Goal: Transaction & Acquisition: Download file/media

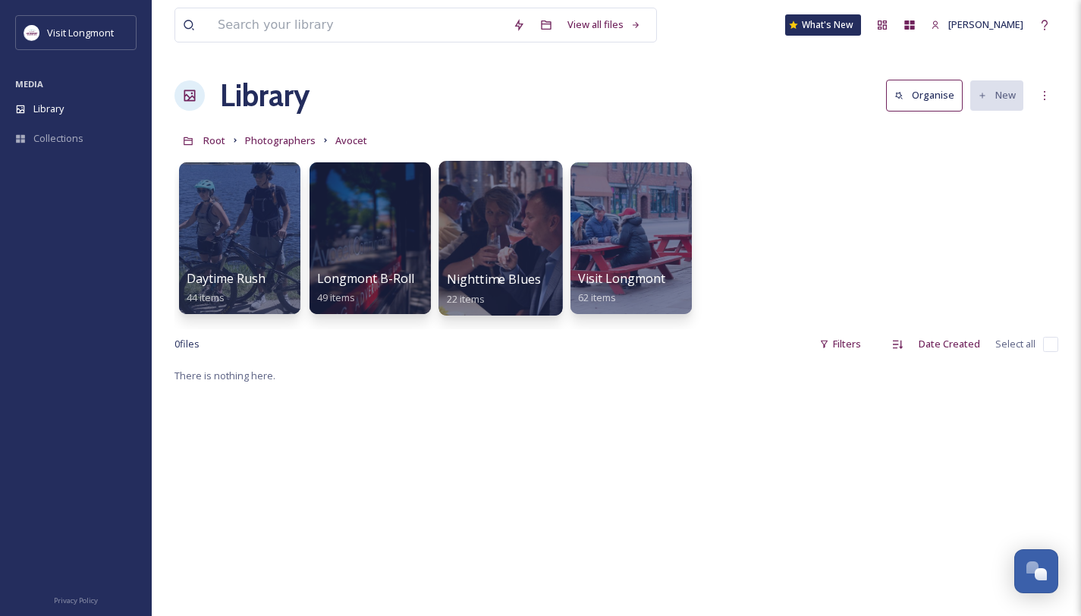
click at [464, 243] on div at bounding box center [501, 238] width 124 height 155
click at [382, 238] on div at bounding box center [370, 238] width 121 height 152
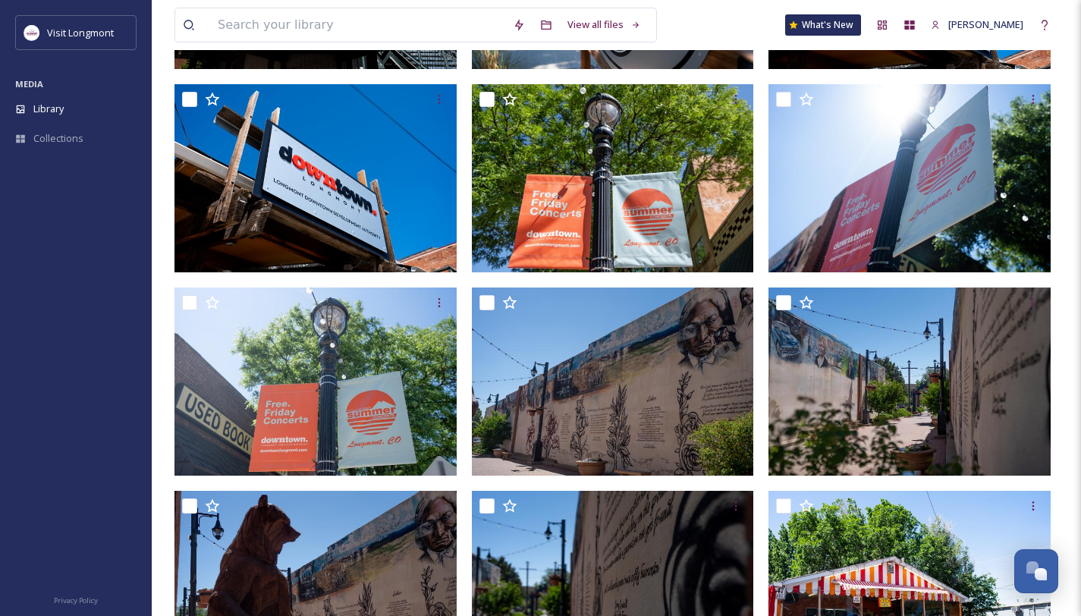
scroll to position [9, 0]
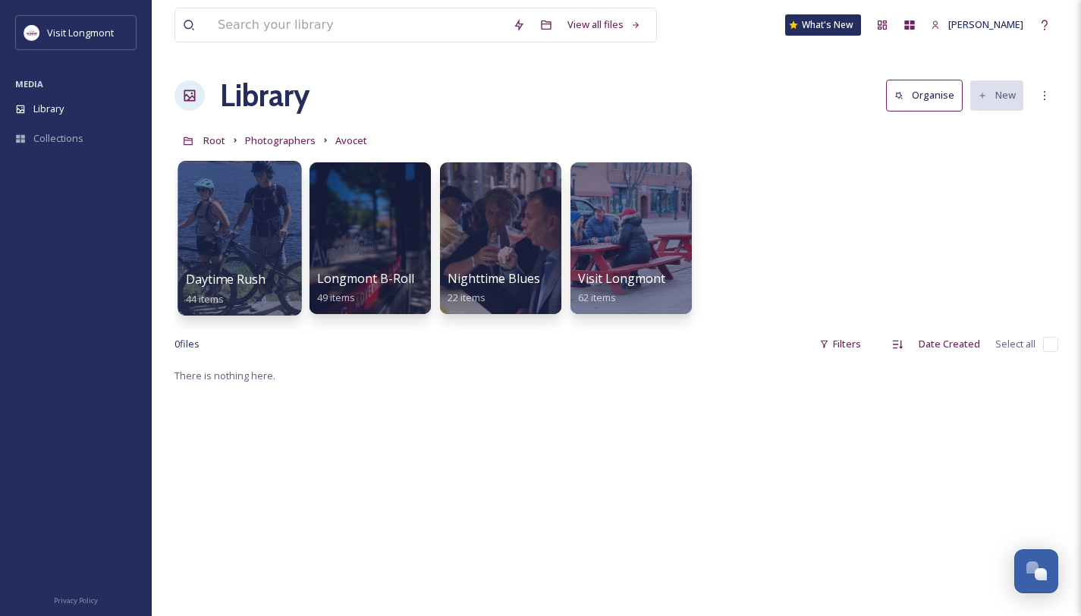
click at [238, 269] on div at bounding box center [240, 238] width 124 height 155
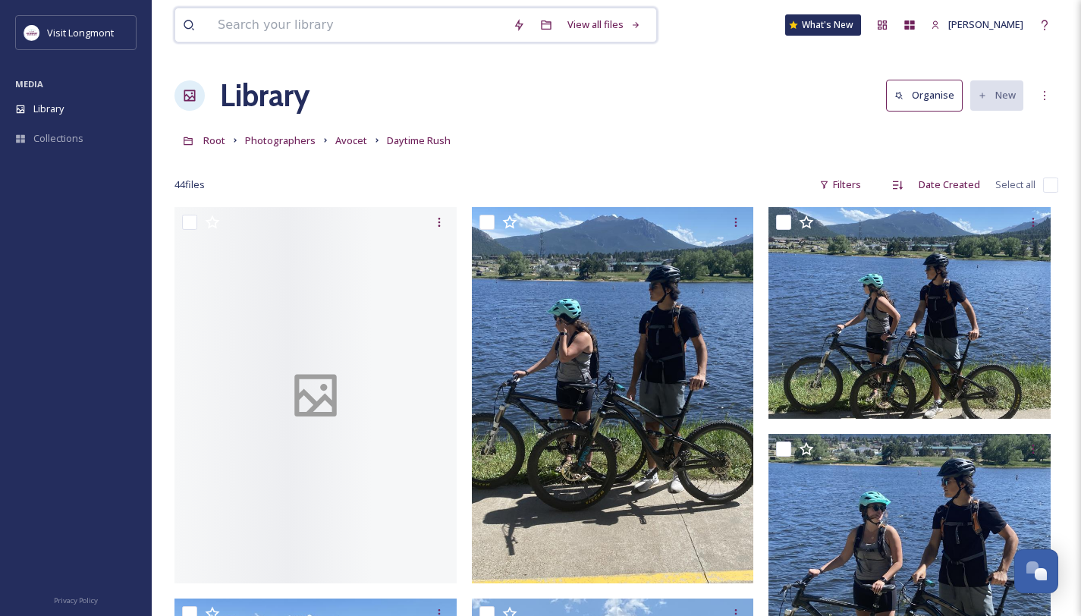
click at [256, 27] on input at bounding box center [357, 24] width 295 height 33
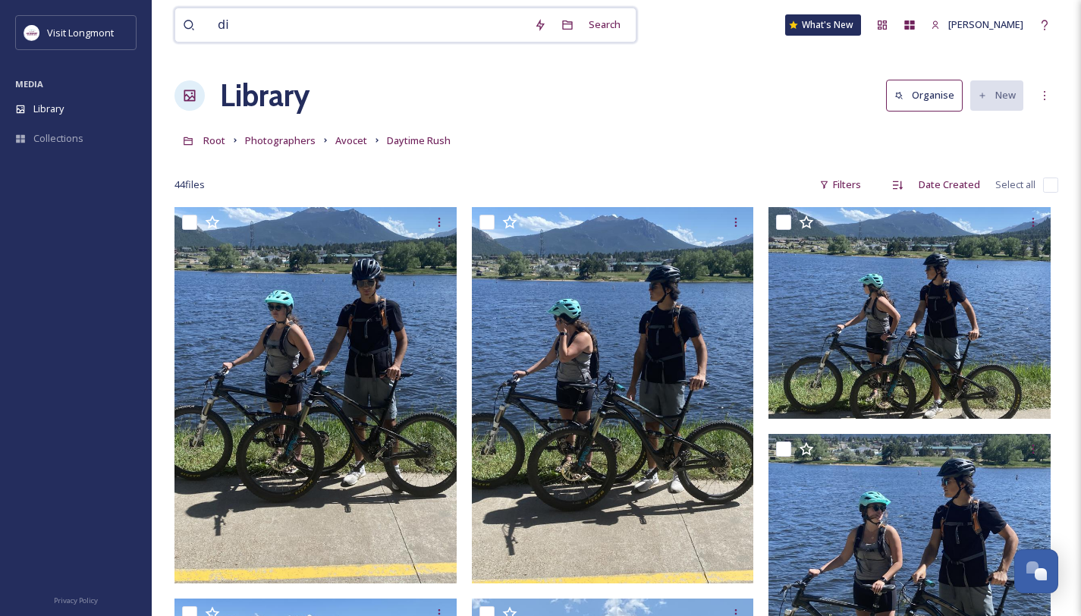
type input "dia"
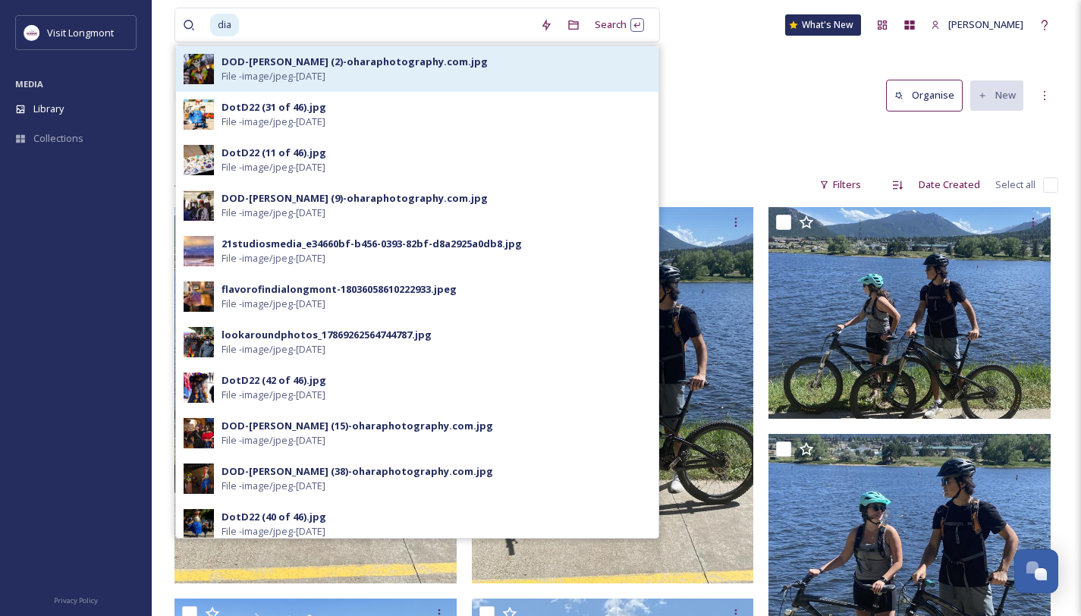
click at [273, 58] on div "DOD-[PERSON_NAME] (2)-oharaphotography.com.jpg" at bounding box center [355, 62] width 266 height 14
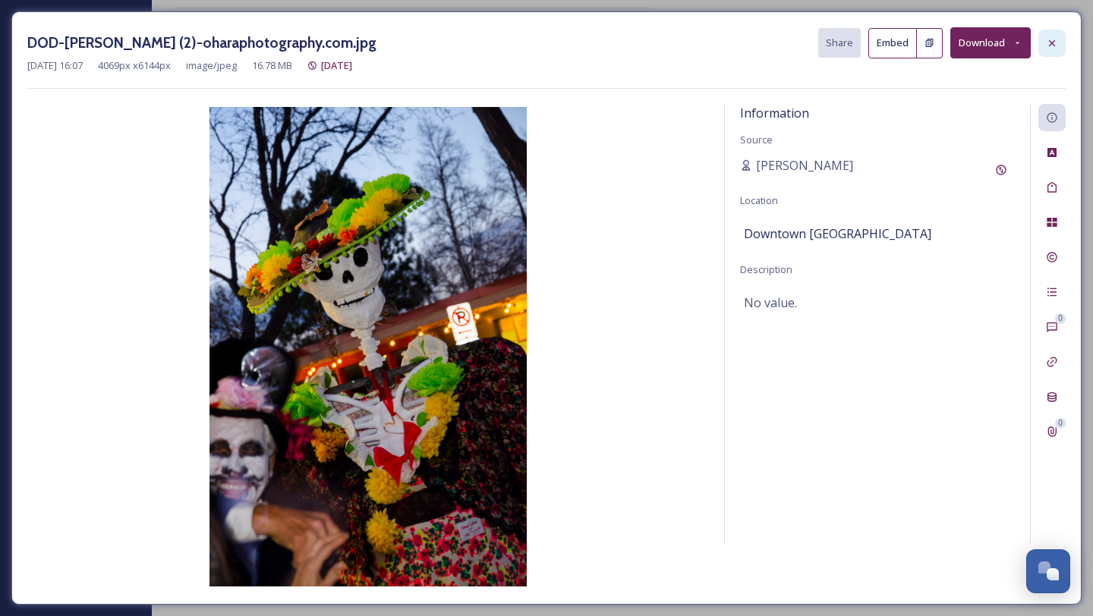
click at [1049, 47] on icon at bounding box center [1052, 43] width 12 height 12
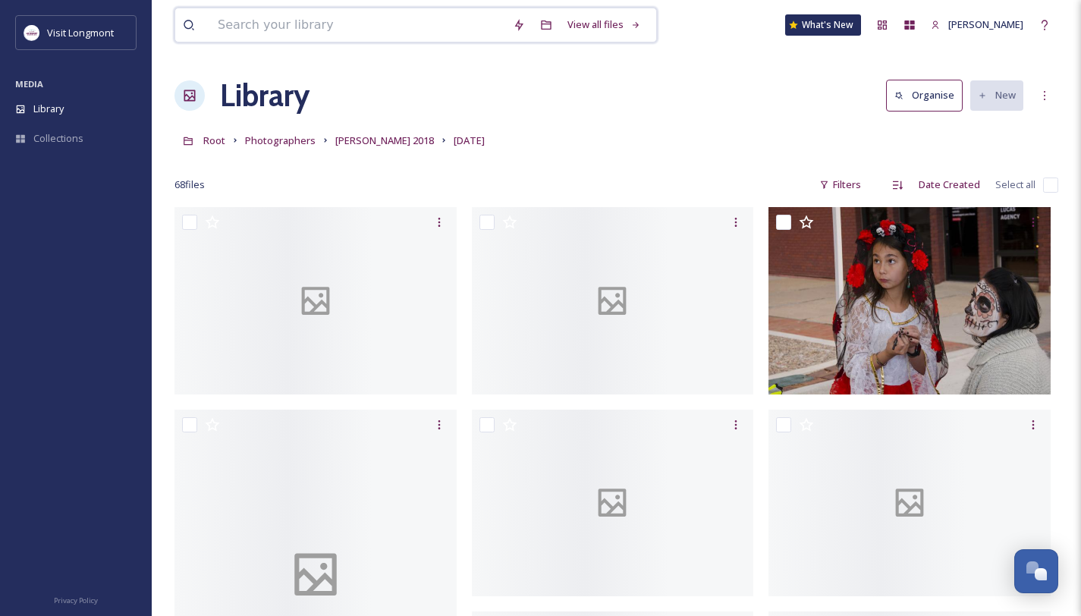
click at [411, 27] on input at bounding box center [357, 24] width 295 height 33
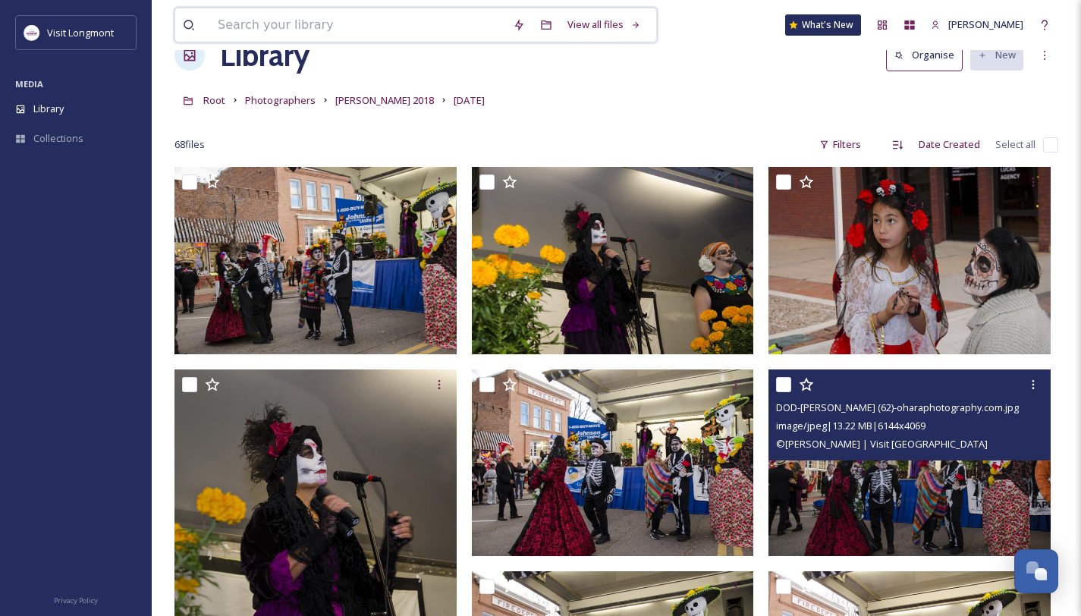
scroll to position [39, 0]
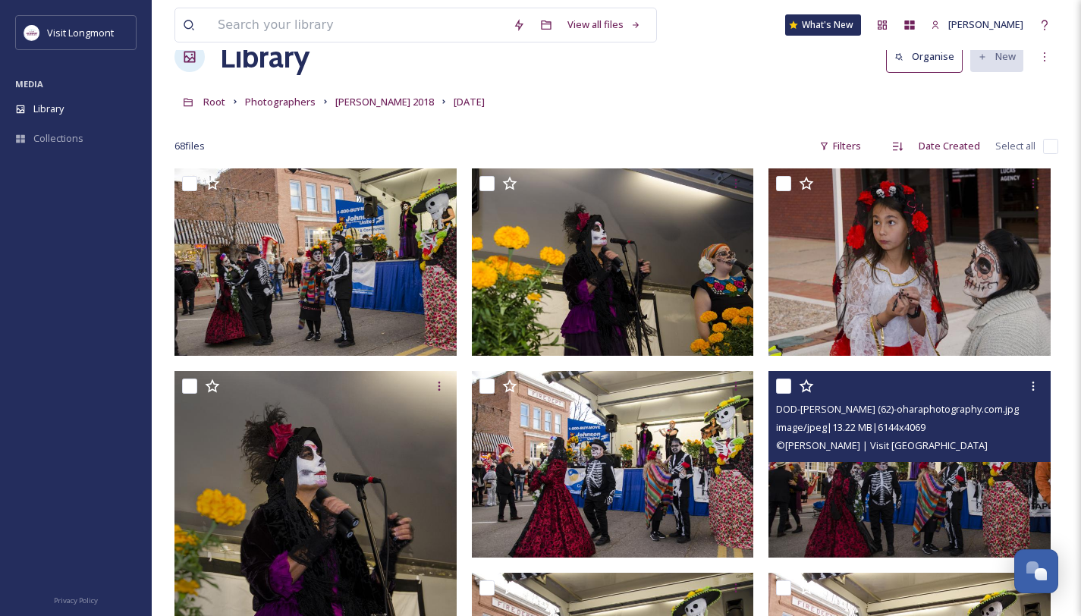
click at [949, 504] on img at bounding box center [910, 463] width 282 height 187
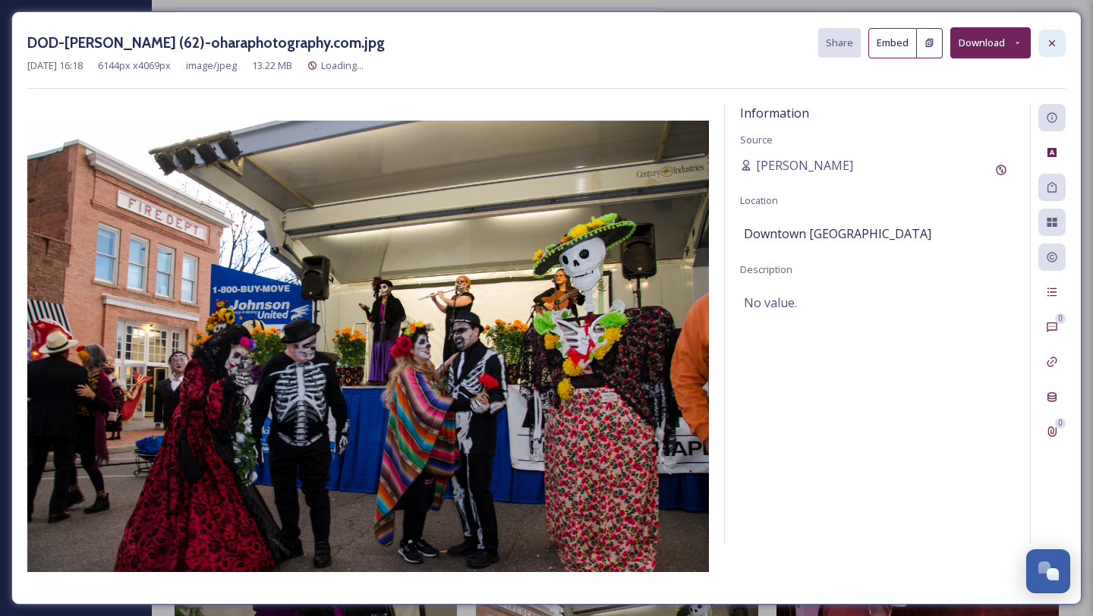
click at [1052, 46] on icon at bounding box center [1052, 43] width 12 height 12
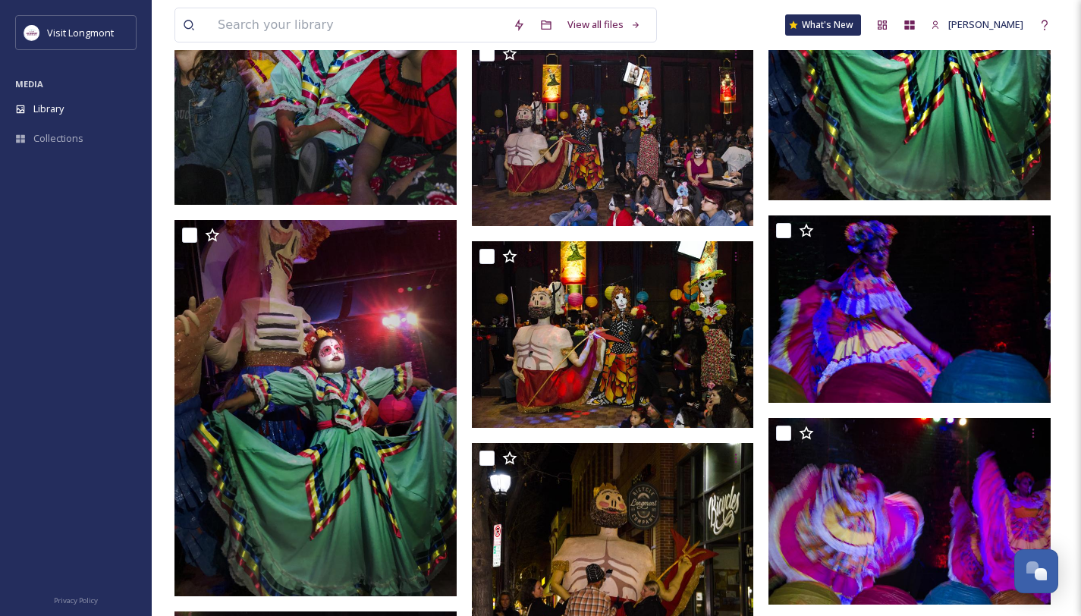
scroll to position [1386, 0]
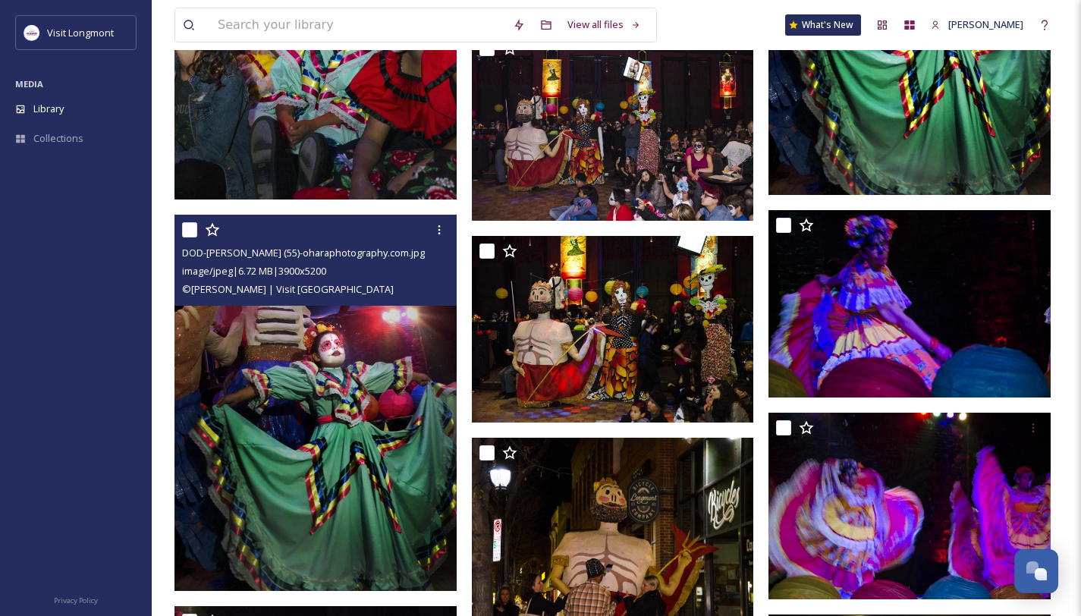
click at [306, 470] on img at bounding box center [316, 403] width 282 height 376
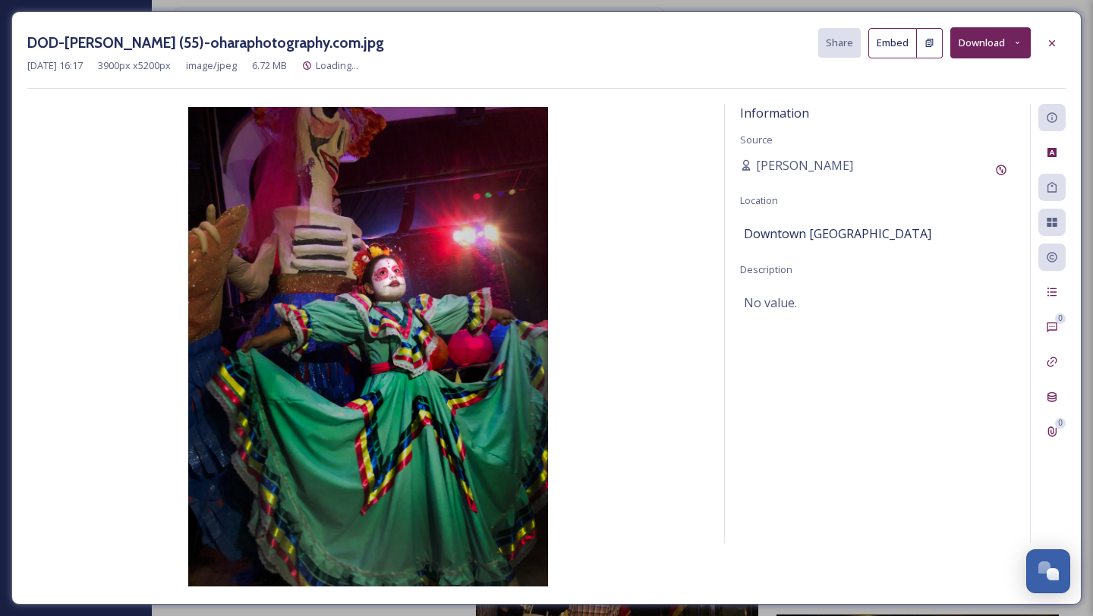
click at [990, 51] on button "Download" at bounding box center [990, 42] width 80 height 31
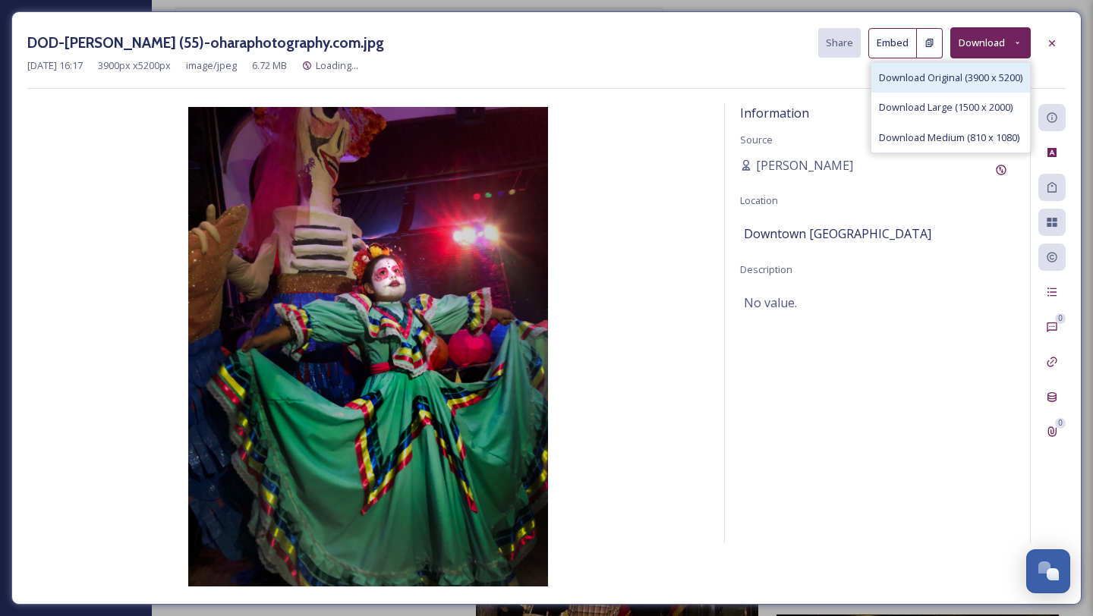
click at [974, 77] on span "Download Original (3900 x 5200)" at bounding box center [950, 78] width 143 height 14
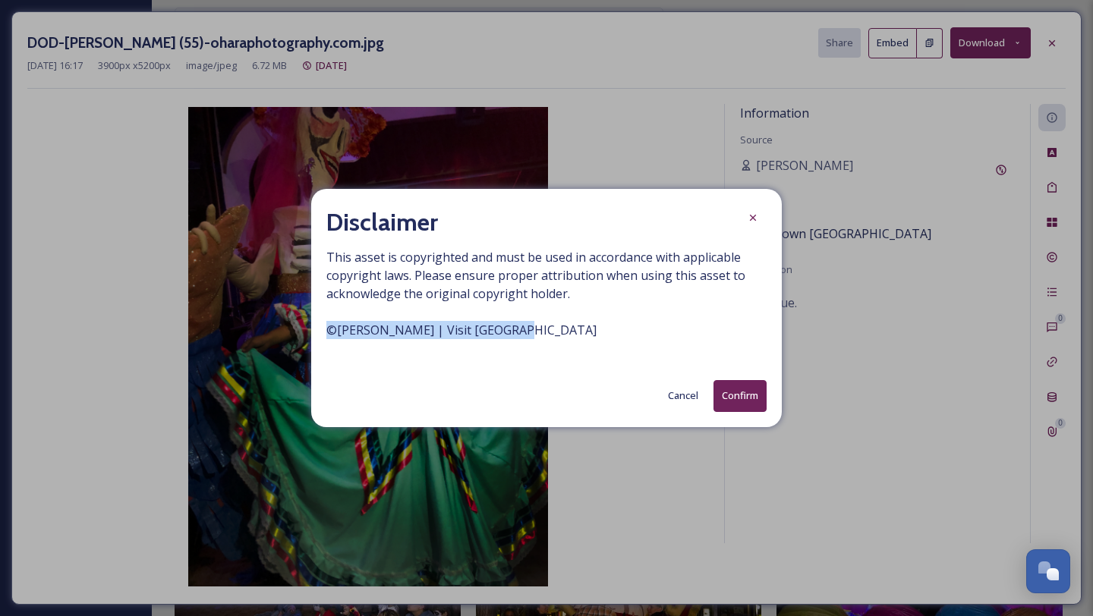
drag, startPoint x: 535, startPoint y: 335, endPoint x: 316, endPoint y: 322, distance: 219.7
click at [316, 322] on div "Disclaimer This asset is copyrighted and must be used in accordance with applic…" at bounding box center [546, 308] width 470 height 238
copy span "© [PERSON_NAME] | Visit [GEOGRAPHIC_DATA]"
click at [735, 400] on button "Confirm" at bounding box center [739, 395] width 53 height 31
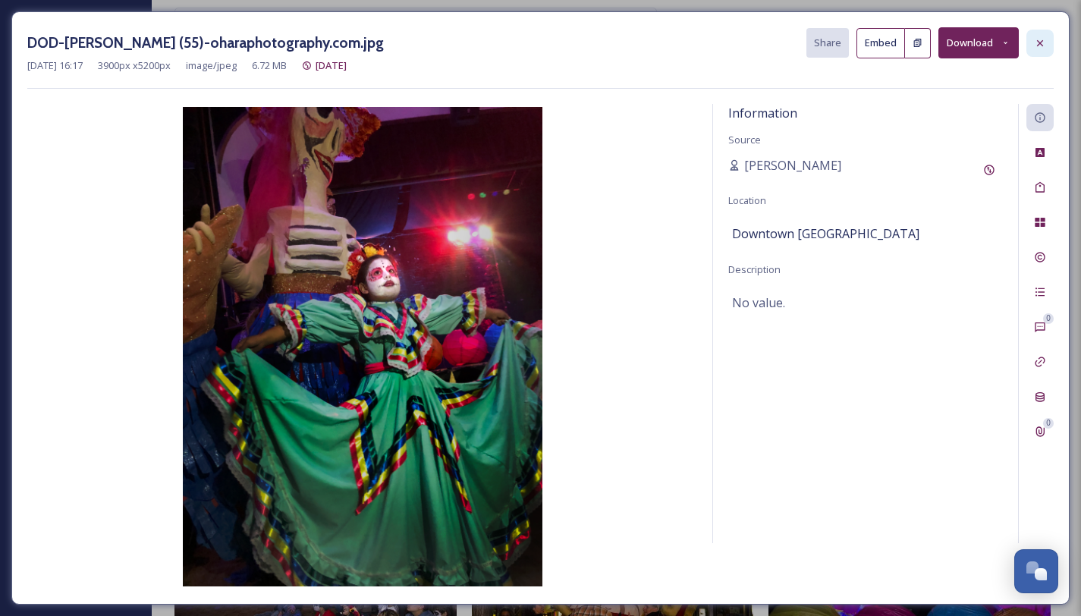
click at [1034, 40] on icon at bounding box center [1040, 43] width 12 height 12
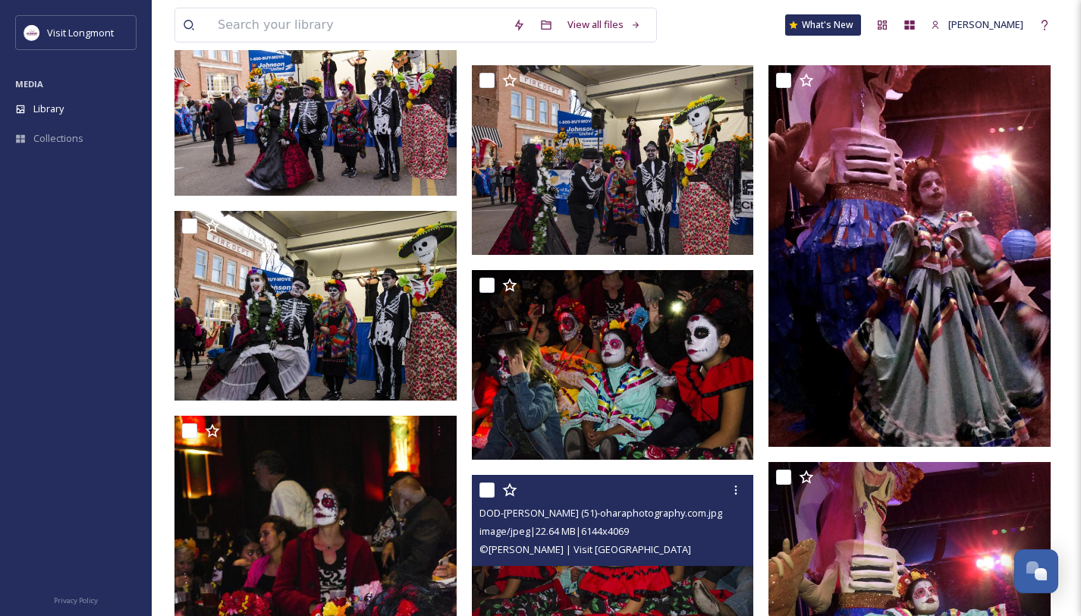
scroll to position [755, 0]
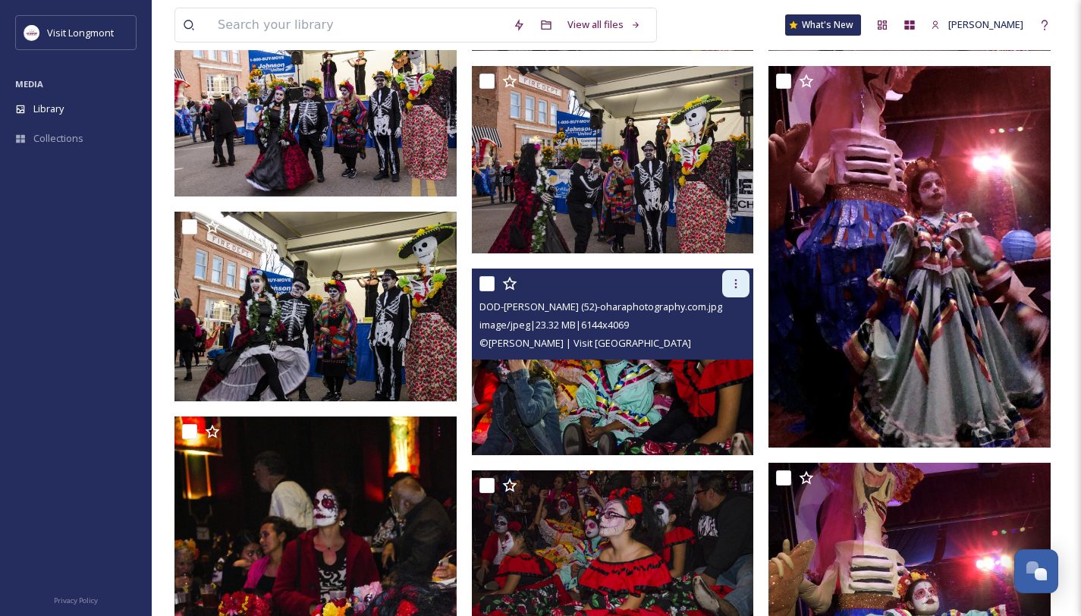
click at [730, 284] on icon at bounding box center [736, 284] width 12 height 12
click at [727, 345] on span "Download" at bounding box center [718, 346] width 46 height 14
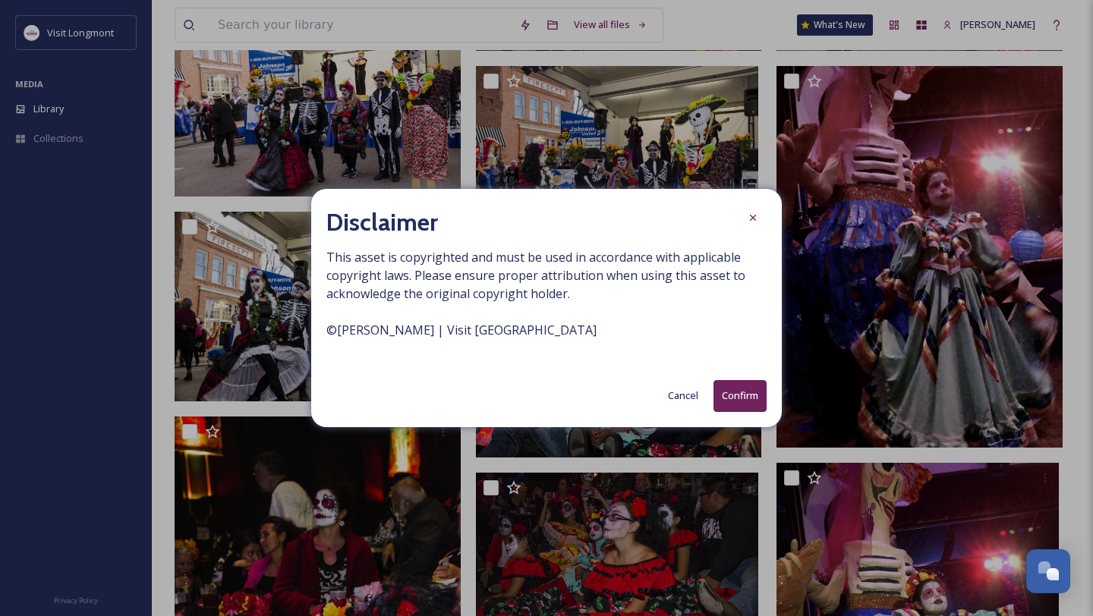
click at [479, 330] on span "This asset is copyrighted and must be used in accordance with applicable copyri…" at bounding box center [546, 302] width 440 height 109
click at [478, 330] on span "This asset is copyrighted and must be used in accordance with applicable copyri…" at bounding box center [546, 302] width 440 height 109
copy span "© [PERSON_NAME] | Visit [GEOGRAPHIC_DATA]"
click at [750, 209] on div at bounding box center [752, 217] width 27 height 27
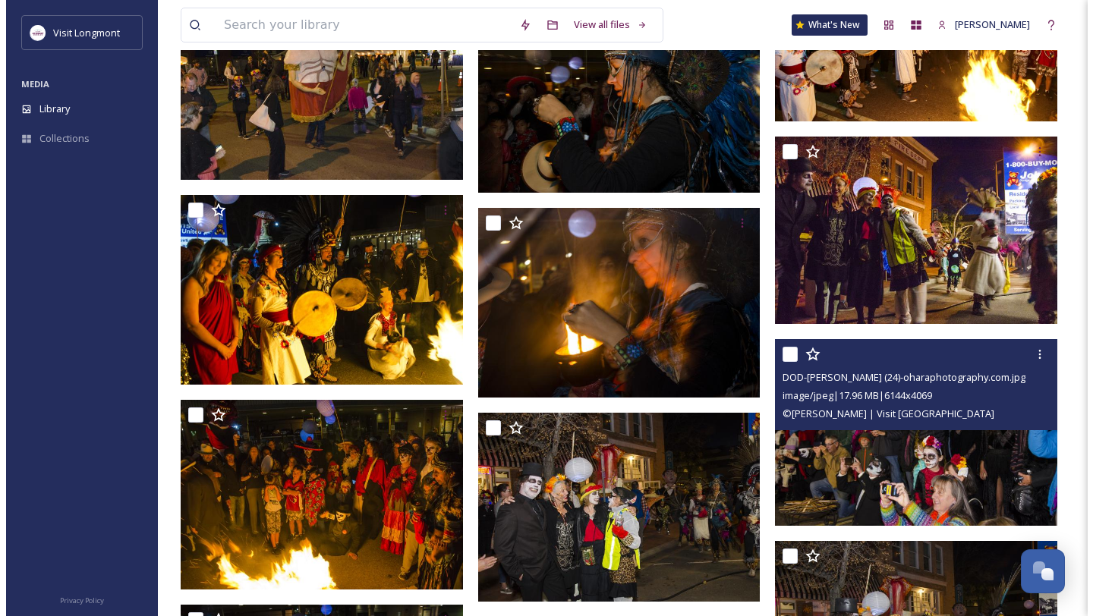
scroll to position [3082, 0]
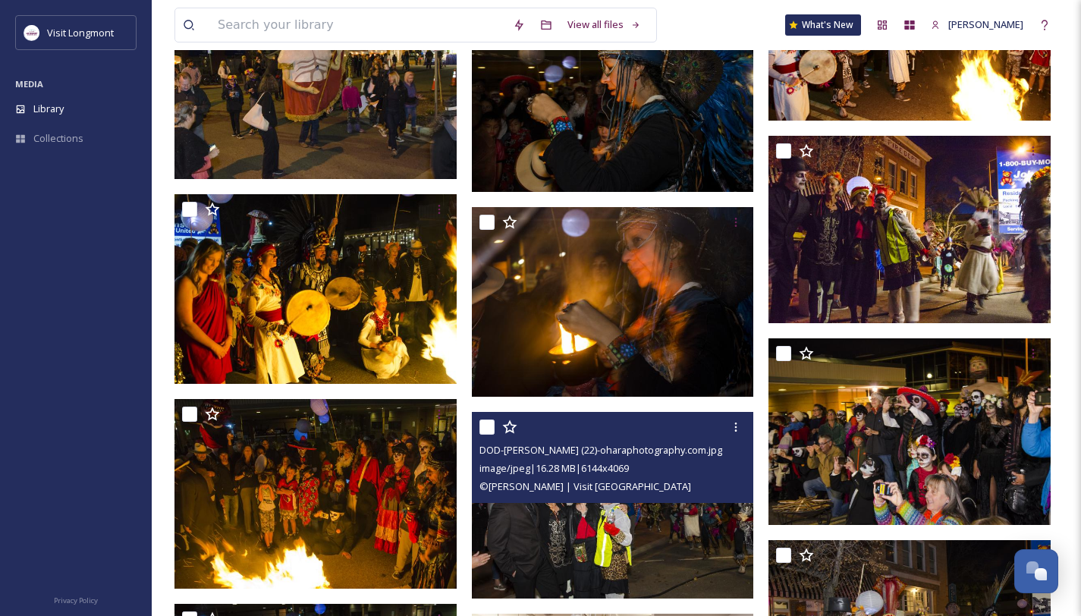
click at [640, 511] on img at bounding box center [613, 505] width 282 height 187
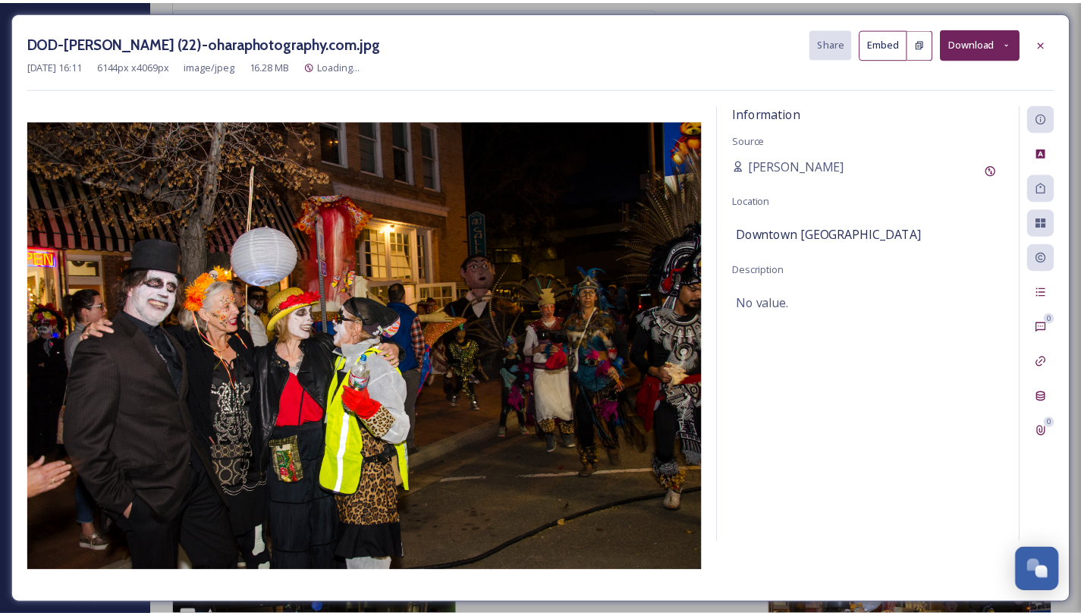
scroll to position [3086, 0]
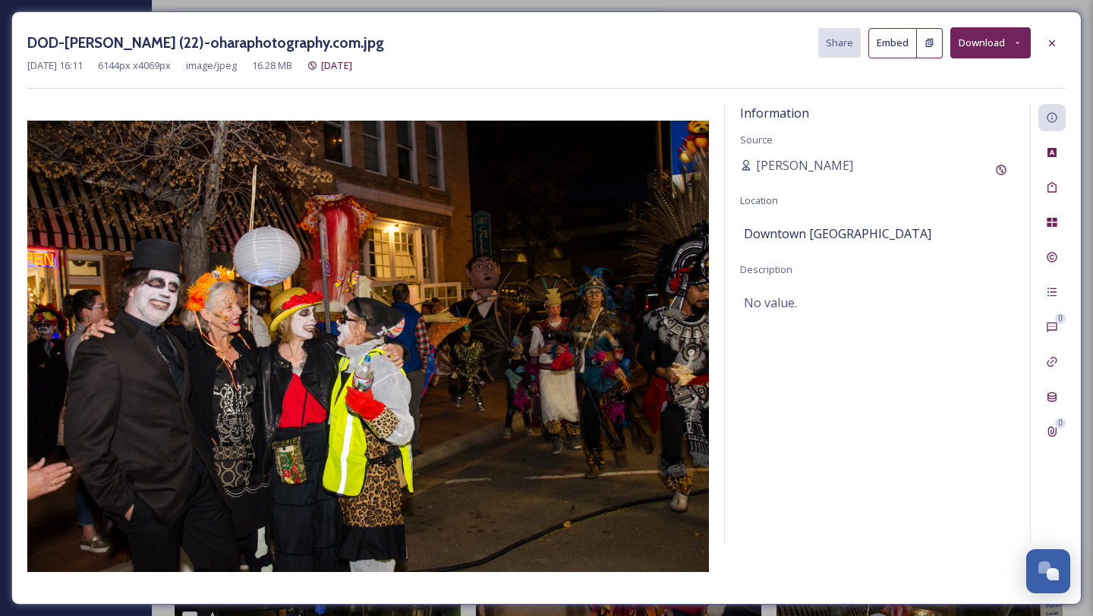
click at [986, 45] on button "Download" at bounding box center [990, 42] width 80 height 31
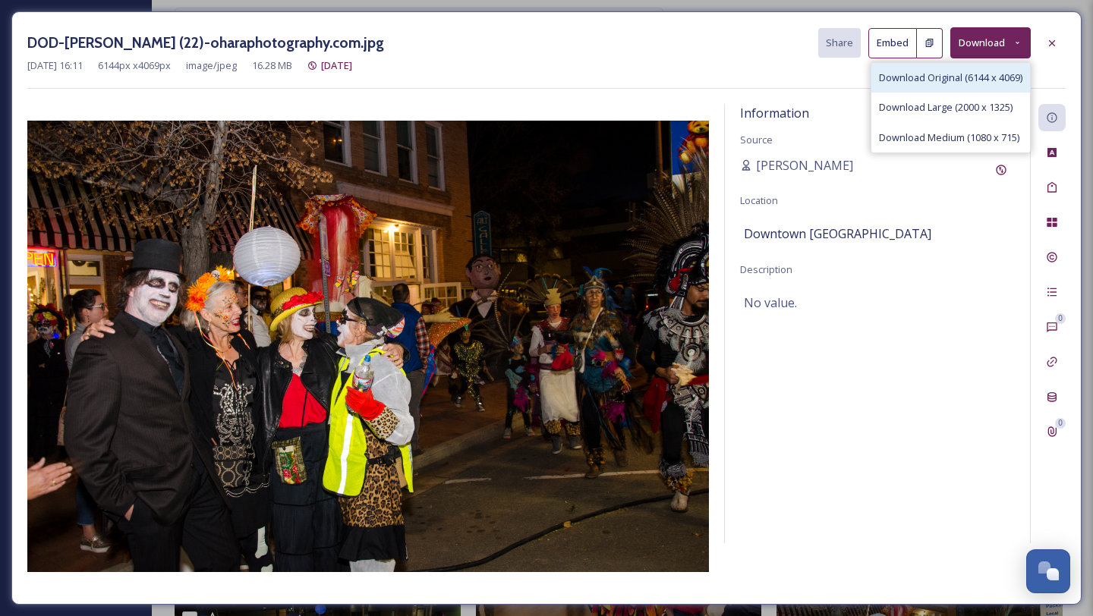
click at [955, 83] on span "Download Original (6144 x 4069)" at bounding box center [950, 78] width 143 height 14
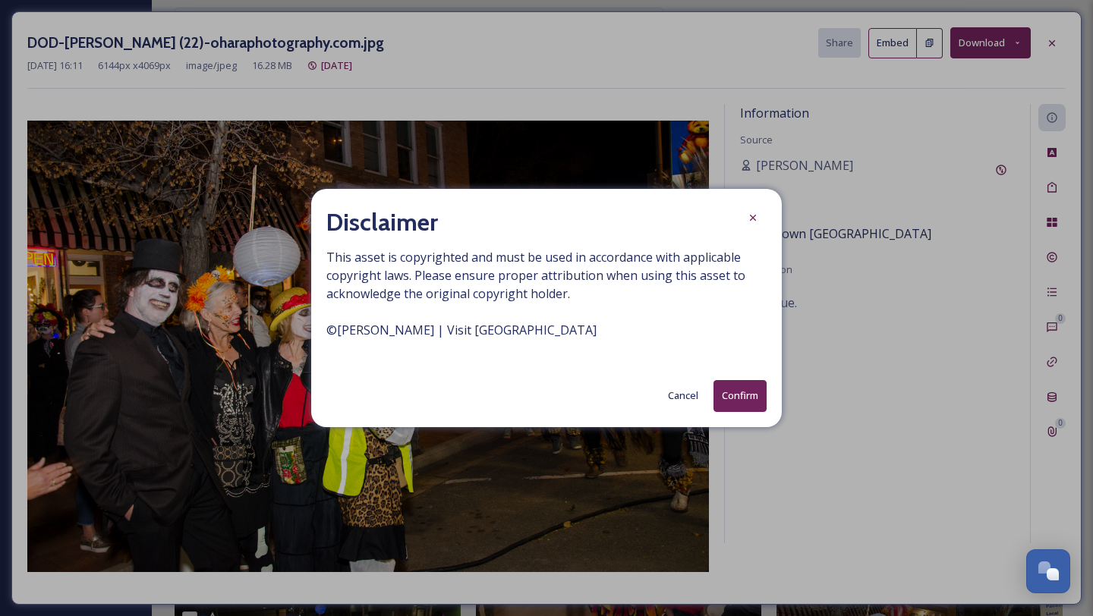
click at [742, 396] on button "Confirm" at bounding box center [739, 395] width 53 height 31
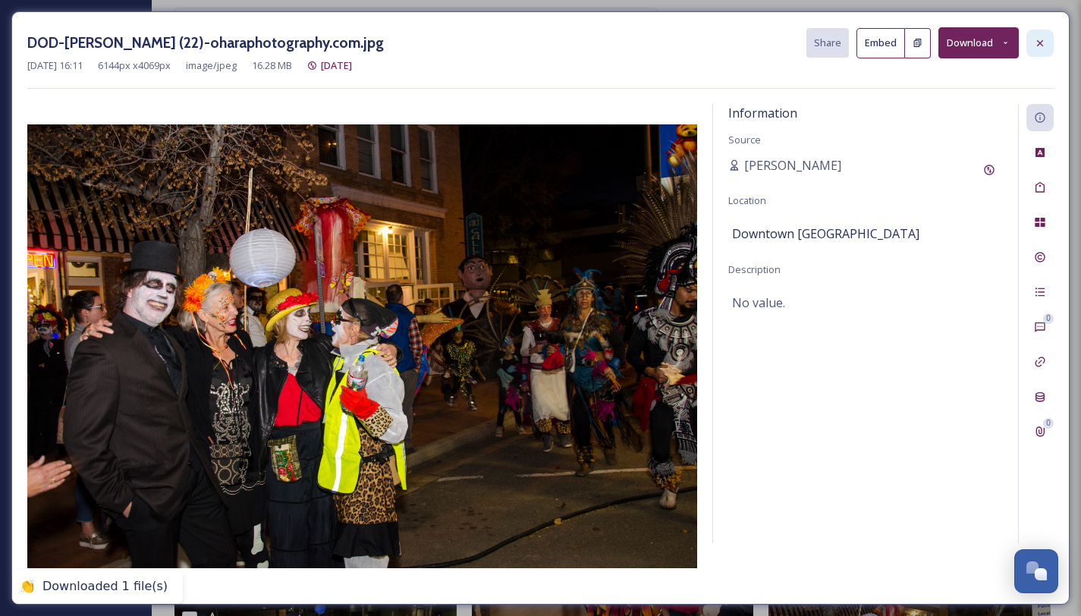
click at [1037, 34] on div at bounding box center [1040, 43] width 27 height 27
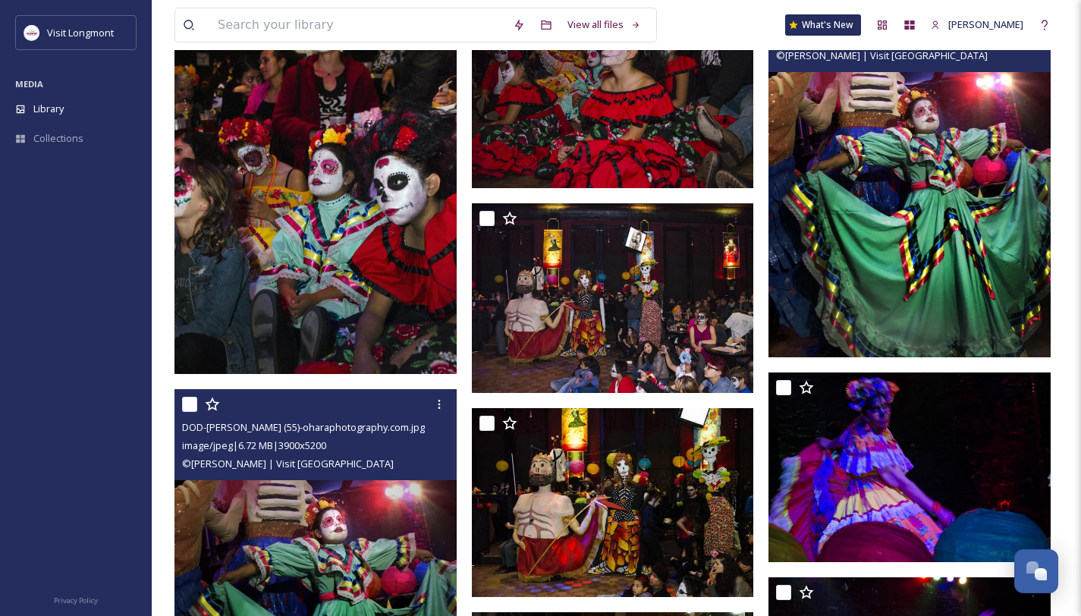
scroll to position [1246, 0]
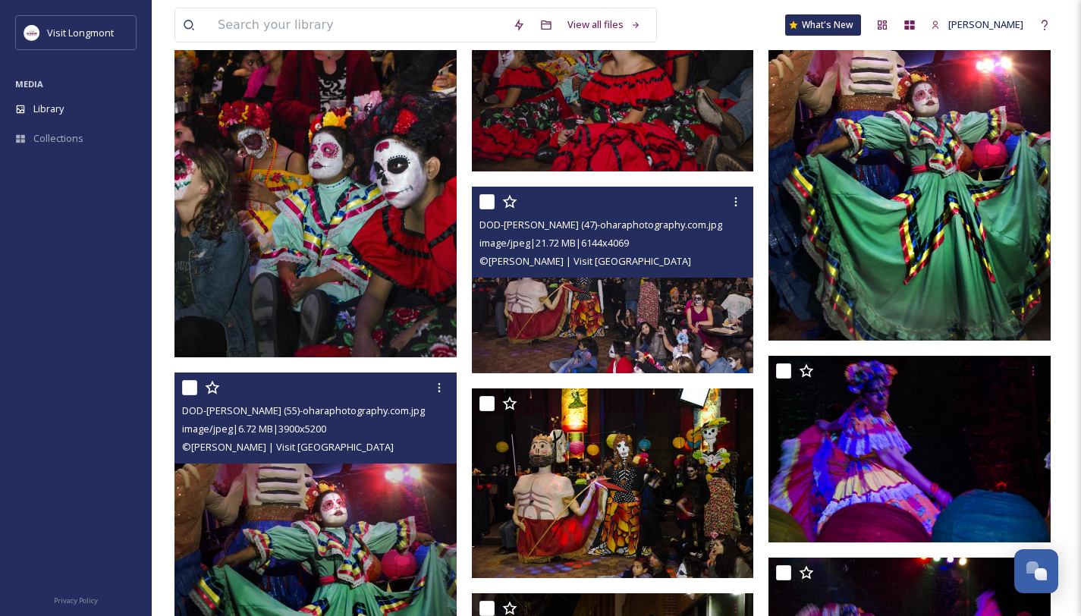
click at [621, 316] on img at bounding box center [613, 280] width 282 height 187
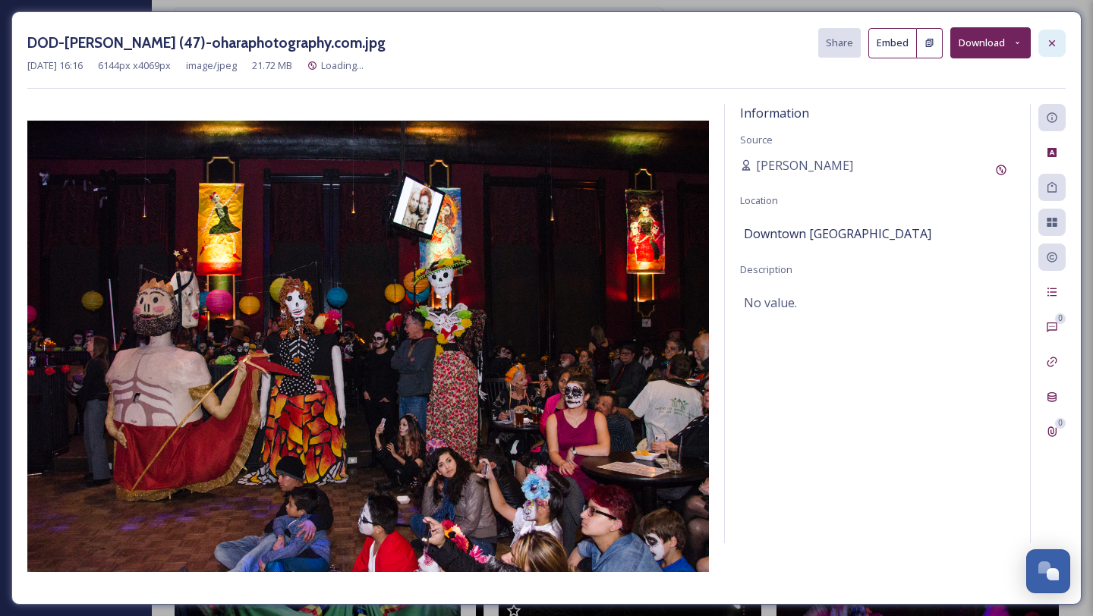
click at [1051, 46] on icon at bounding box center [1052, 43] width 12 height 12
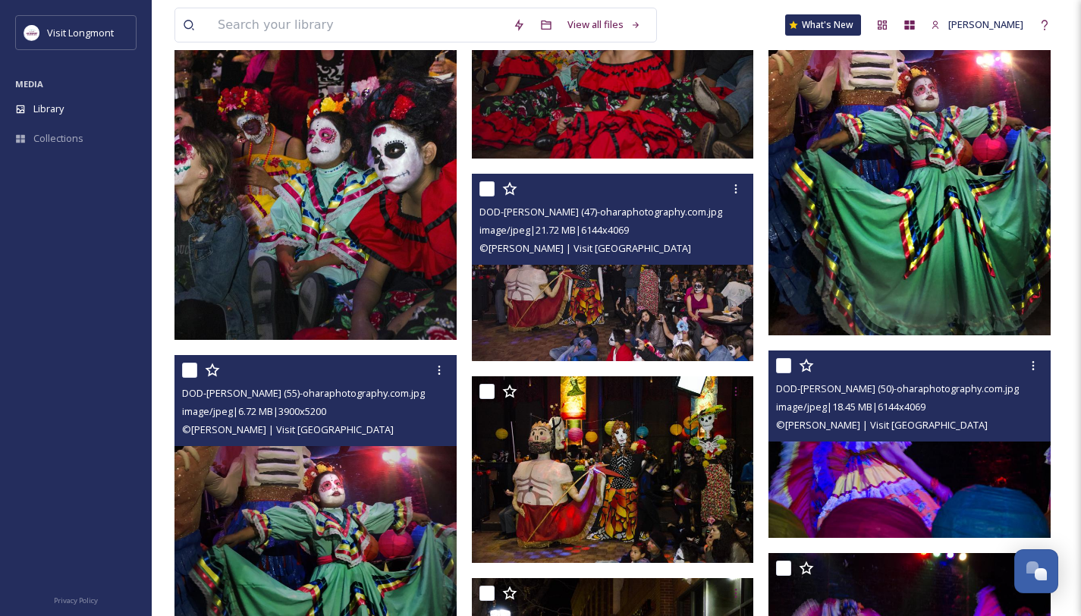
scroll to position [1497, 0]
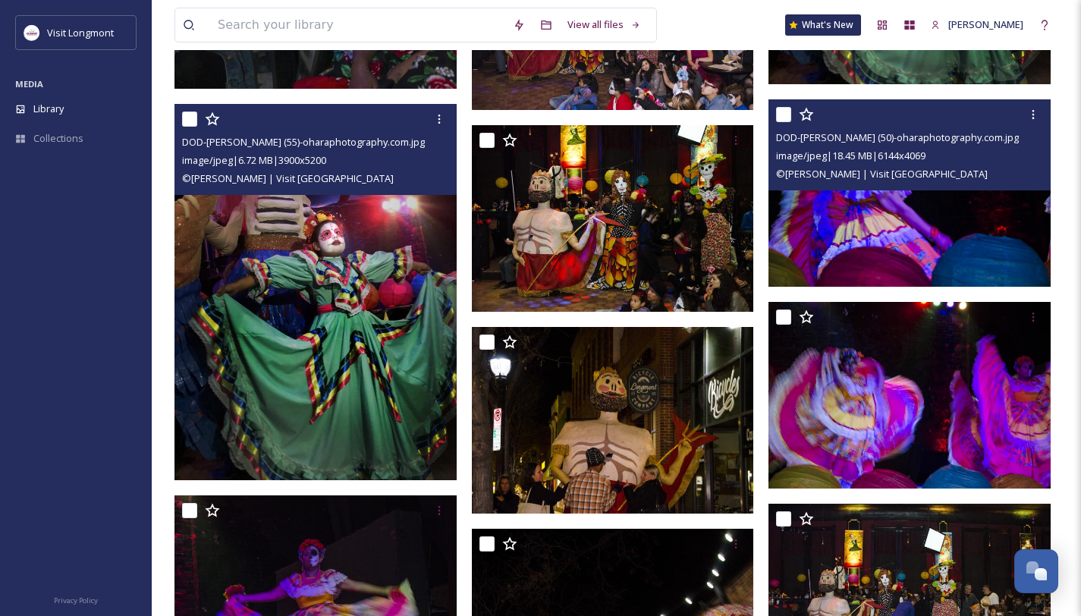
click at [879, 216] on img at bounding box center [910, 192] width 282 height 187
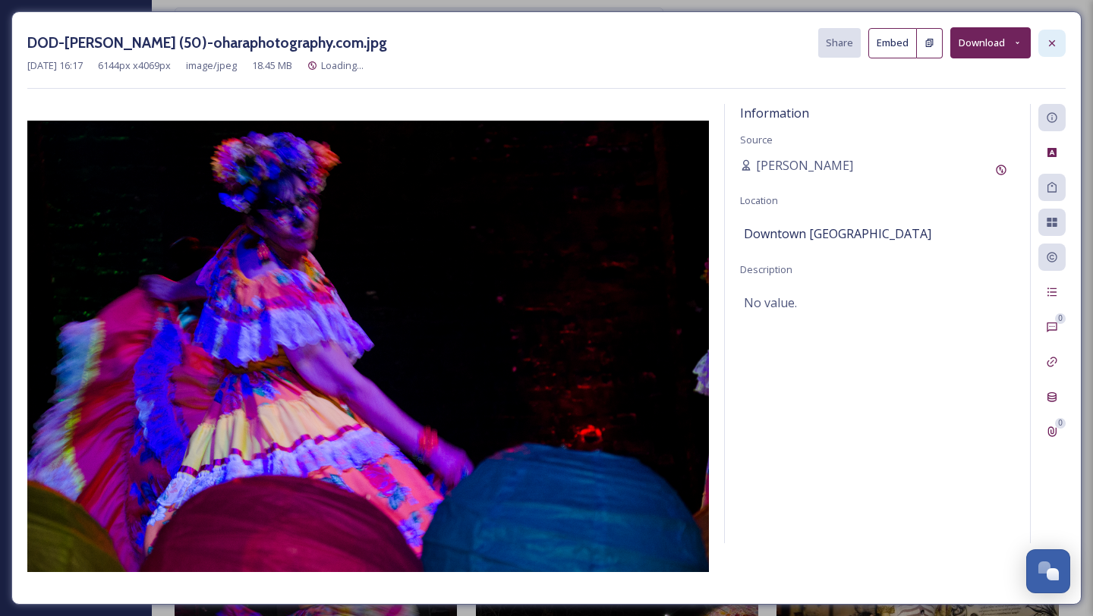
click at [1045, 35] on div at bounding box center [1051, 43] width 27 height 27
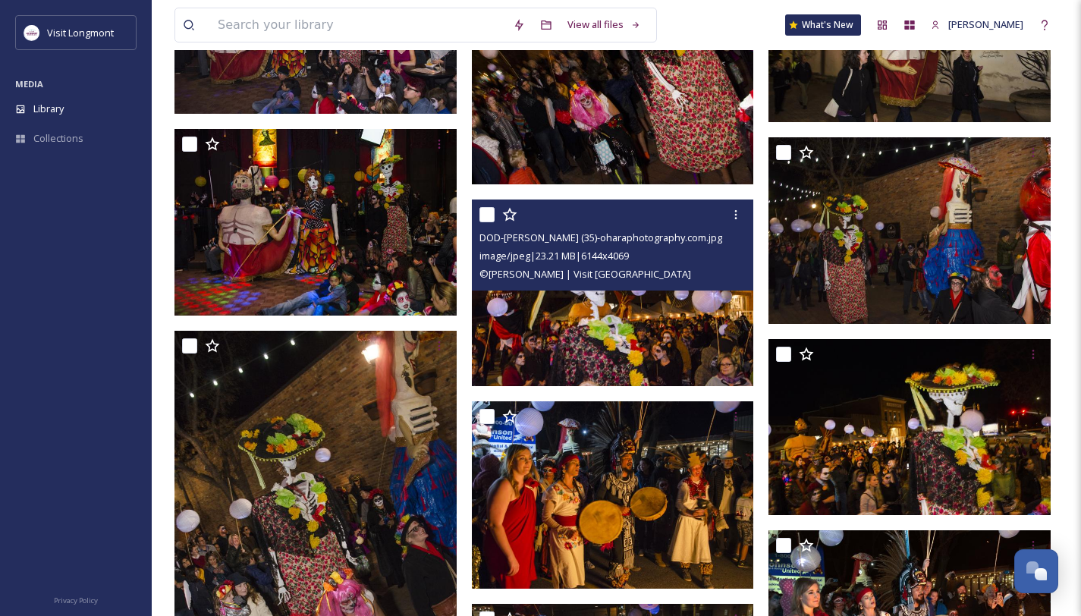
scroll to position [2309, 0]
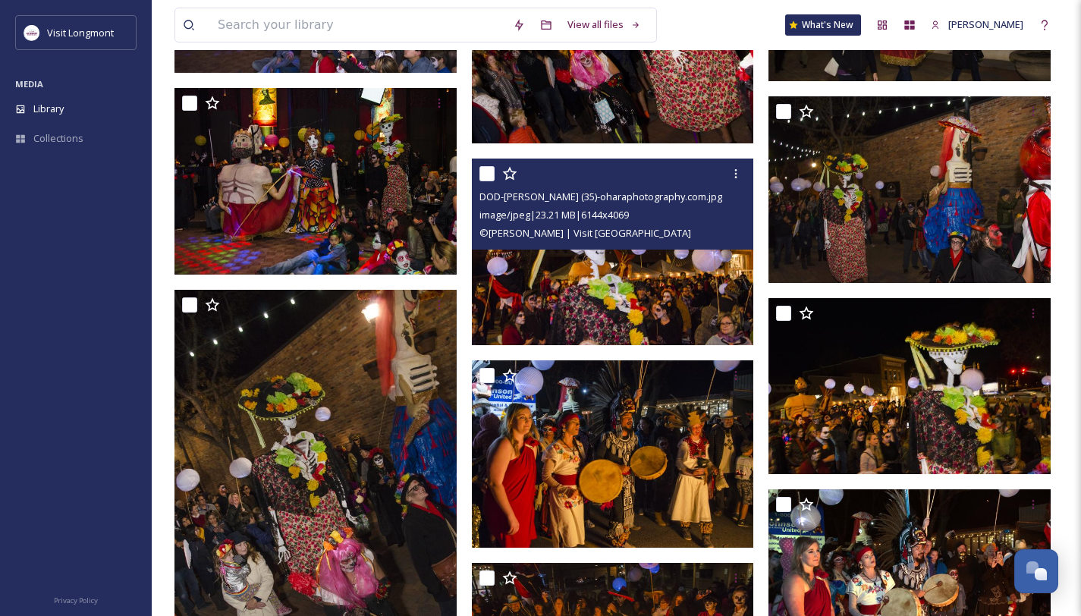
click at [628, 283] on img at bounding box center [613, 252] width 282 height 187
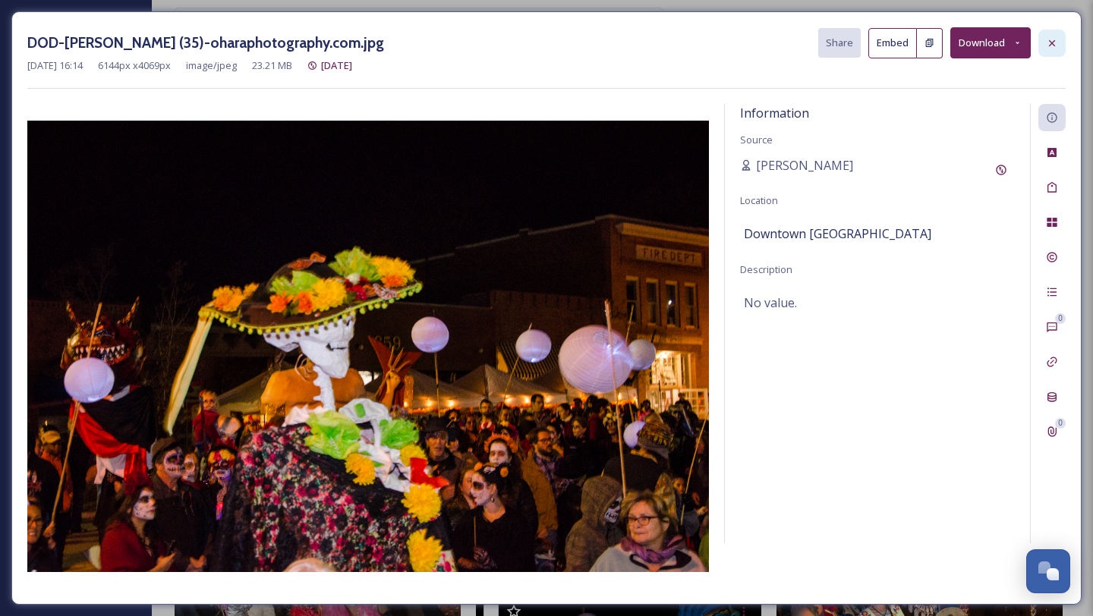
click at [1049, 42] on icon at bounding box center [1052, 43] width 12 height 12
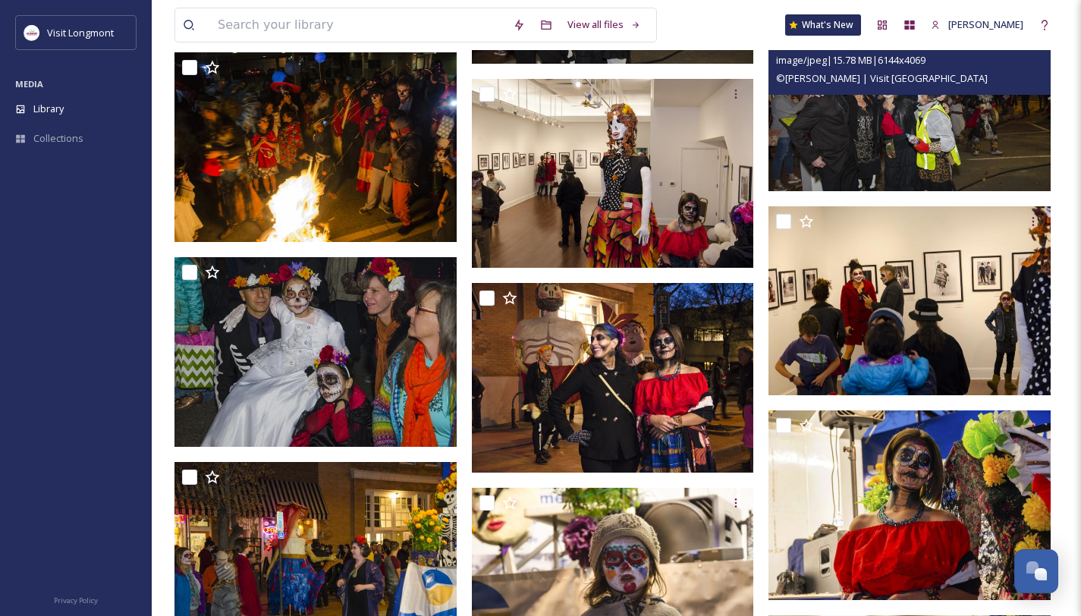
scroll to position [3639, 0]
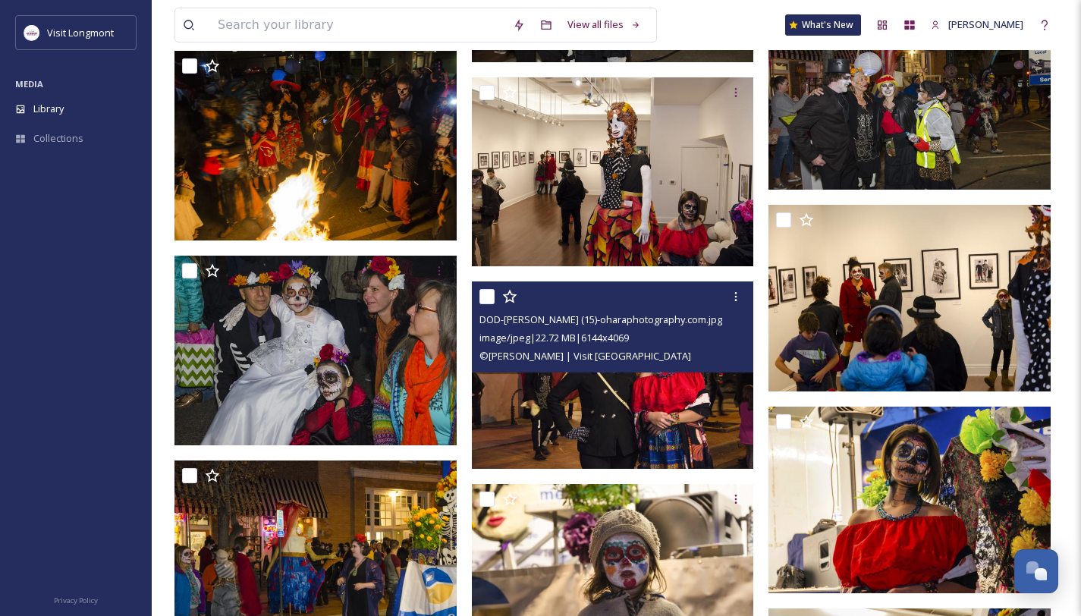
click at [678, 392] on img at bounding box center [613, 375] width 282 height 187
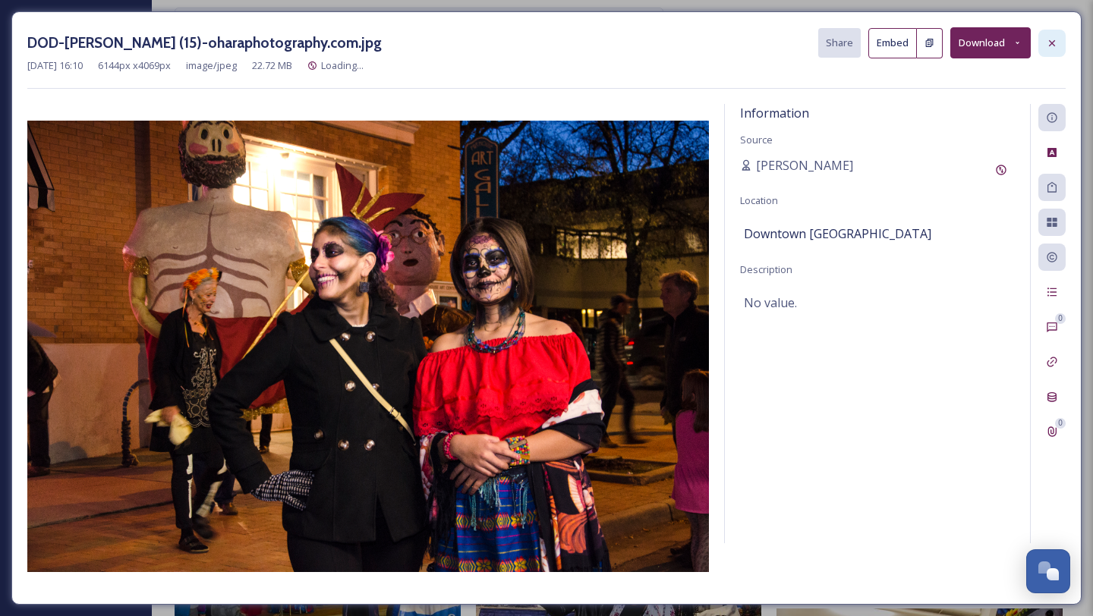
click at [1049, 40] on icon at bounding box center [1052, 42] width 6 height 6
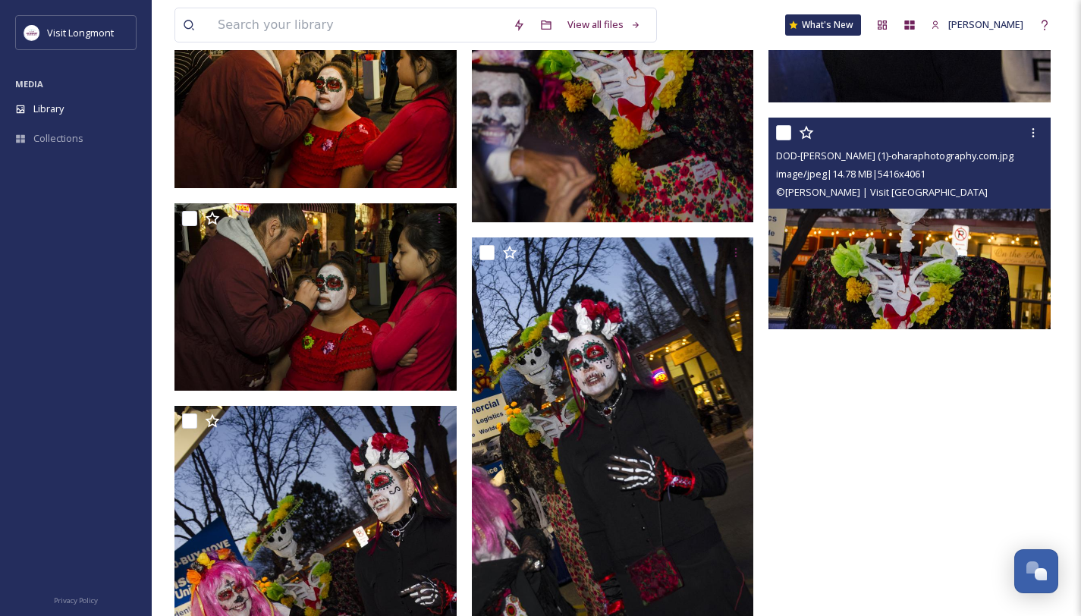
scroll to position [4893, 0]
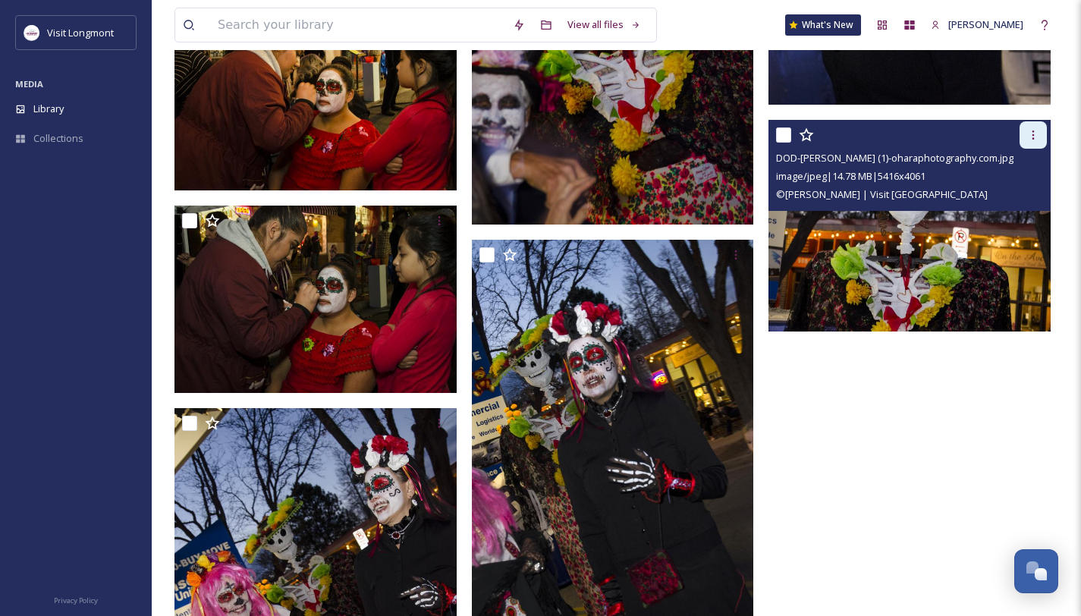
click at [1029, 137] on icon at bounding box center [1033, 135] width 12 height 12
click at [1018, 194] on span "Download" at bounding box center [1016, 197] width 46 height 14
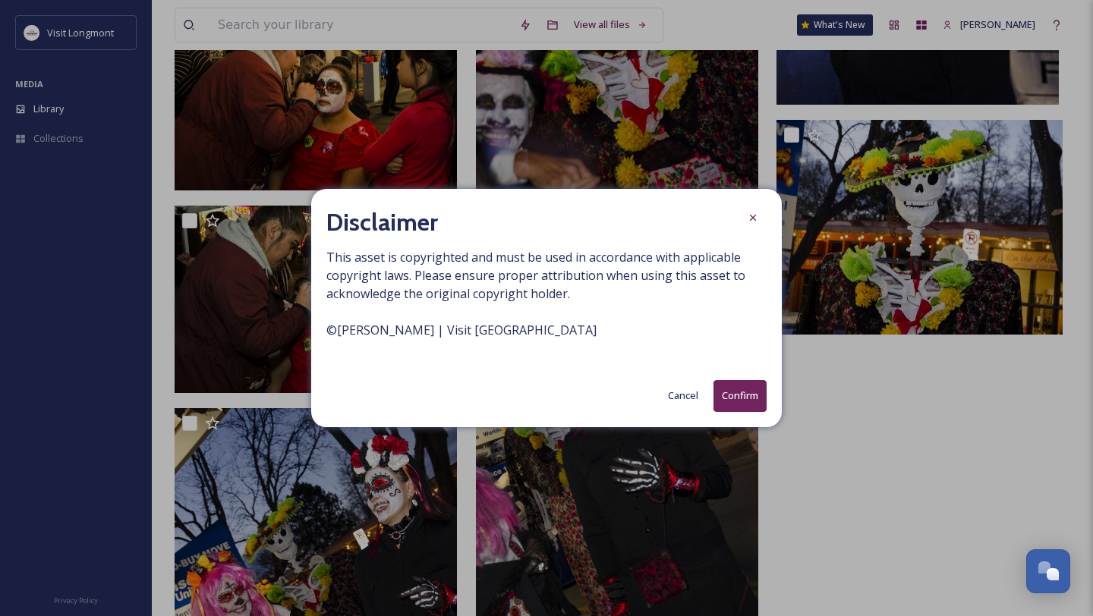
click at [734, 394] on button "Confirm" at bounding box center [739, 395] width 53 height 31
